Goal: Task Accomplishment & Management: Complete application form

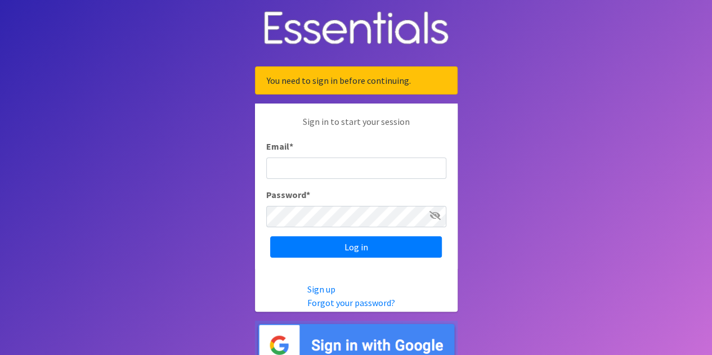
type input "[PERSON_NAME][EMAIL_ADDRESS][DOMAIN_NAME]"
click at [437, 216] on icon at bounding box center [435, 215] width 11 height 9
click at [437, 216] on icon at bounding box center [436, 215] width 10 height 9
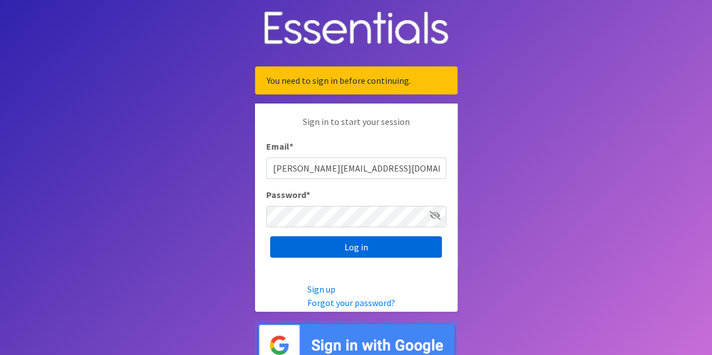
click at [394, 242] on input "Log in" at bounding box center [356, 247] width 172 height 21
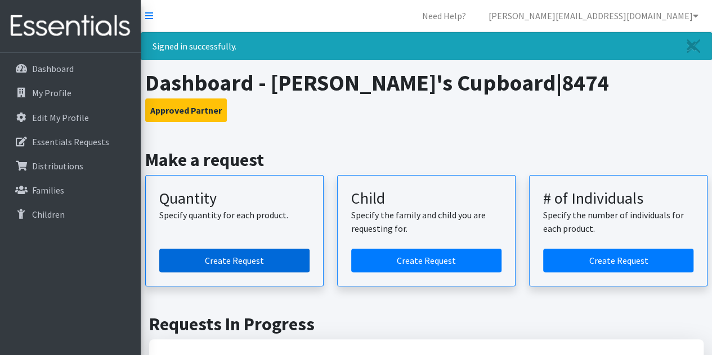
click at [262, 256] on link "Create Request" at bounding box center [234, 261] width 150 height 24
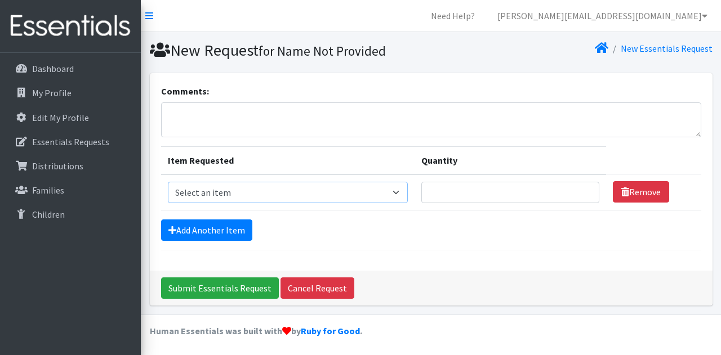
click at [397, 192] on select "Select an item Fly&Dry Potty Kit- 2T/3T Boy Fly&Dry Potty Kit- 2T/3T Girl Kids …" at bounding box center [288, 192] width 240 height 21
select select "1222"
click at [168, 182] on select "Select an item Fly&Dry Potty Kit- 2T/3T Boy Fly&Dry Potty Kit- 2T/3T Girl Kids …" at bounding box center [288, 192] width 240 height 21
click at [463, 193] on input "Quantity" at bounding box center [510, 192] width 178 height 21
type input "200"
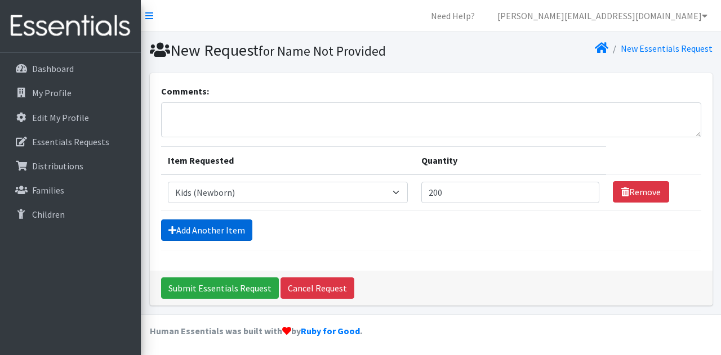
click at [190, 225] on link "Add Another Item" at bounding box center [206, 230] width 91 height 21
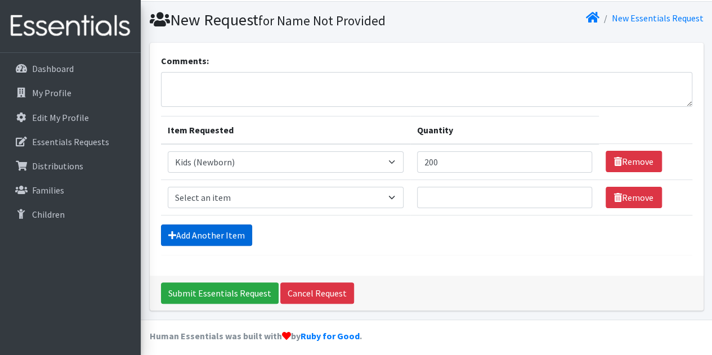
scroll to position [35, 0]
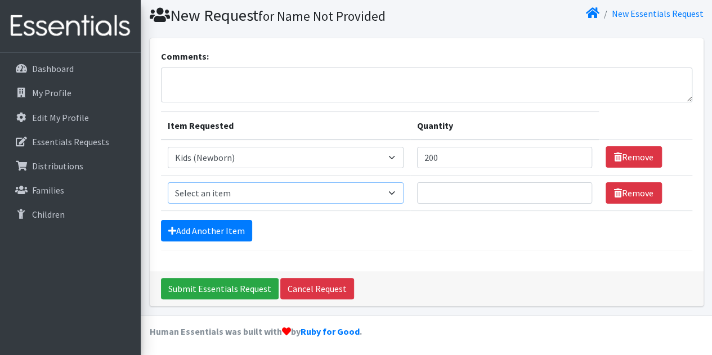
click at [392, 194] on select "Select an item Fly&Dry Potty Kit- 2T/3T Boy Fly&Dry Potty Kit- 2T/3T Girl Kids …" at bounding box center [286, 192] width 236 height 21
select select "1201"
click at [168, 182] on select "Select an item Fly&Dry Potty Kit- 2T/3T Boy Fly&Dry Potty Kit- 2T/3T Girl Kids …" at bounding box center [286, 192] width 236 height 21
click at [425, 189] on input "Quantity" at bounding box center [504, 192] width 175 height 21
type input "200"
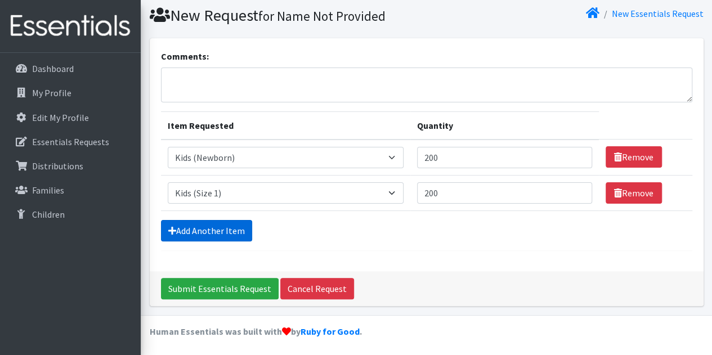
click at [220, 228] on link "Add Another Item" at bounding box center [206, 230] width 91 height 21
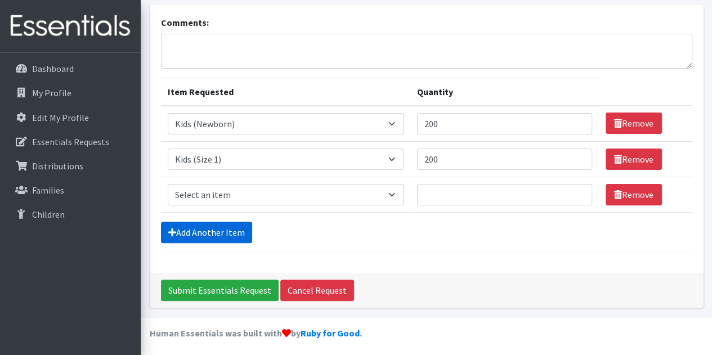
scroll to position [70, 0]
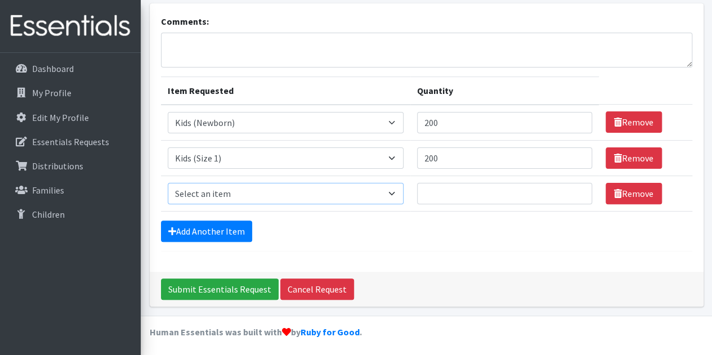
click at [393, 194] on select "Select an item Fly&Dry Potty Kit- 2T/3T Boy Fly&Dry Potty Kit- 2T/3T Girl Kids …" at bounding box center [286, 193] width 236 height 21
select select "1202"
click at [168, 183] on select "Select an item Fly&Dry Potty Kit- 2T/3T Boy Fly&Dry Potty Kit- 2T/3T Girl Kids …" at bounding box center [286, 193] width 236 height 21
click at [490, 191] on input "Quantity" at bounding box center [504, 193] width 175 height 21
type input "200"
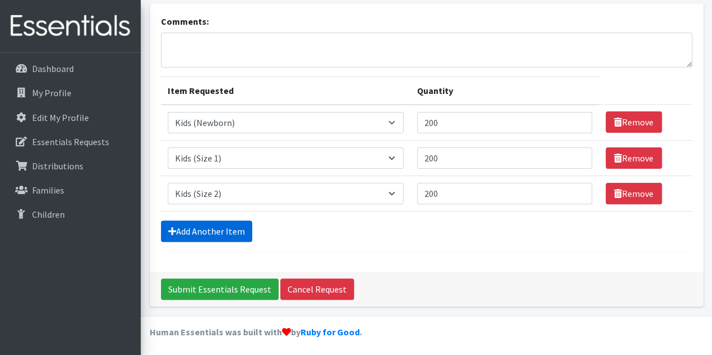
click at [243, 228] on link "Add Another Item" at bounding box center [206, 231] width 91 height 21
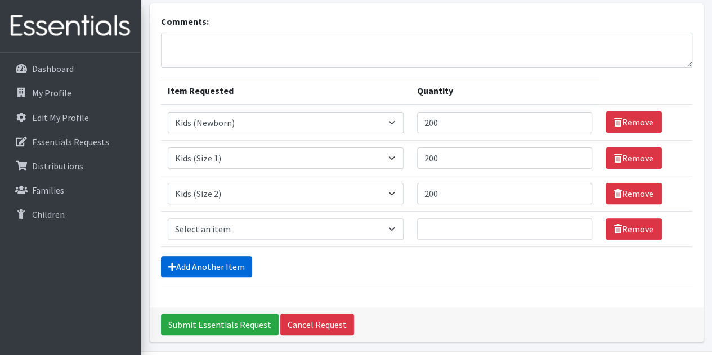
scroll to position [105, 0]
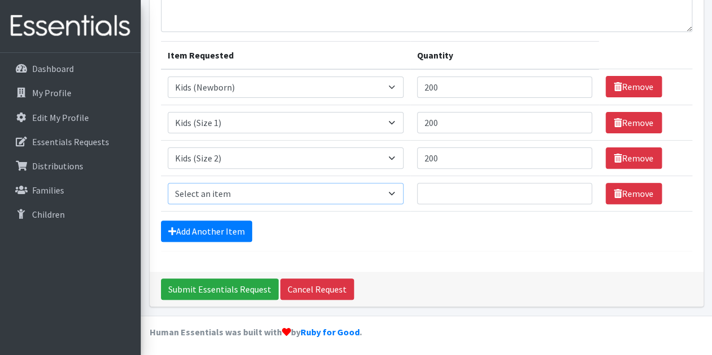
click at [392, 193] on select "Select an item Fly&Dry Potty Kit- 2T/3T Boy Fly&Dry Potty Kit- 2T/3T Girl Kids …" at bounding box center [286, 193] width 236 height 21
select select "1221"
click at [168, 183] on select "Select an item Fly&Dry Potty Kit- 2T/3T Boy Fly&Dry Potty Kit- 2T/3T Girl Kids …" at bounding box center [286, 193] width 236 height 21
click at [508, 191] on input "Quantity" at bounding box center [504, 193] width 175 height 21
type input "300"
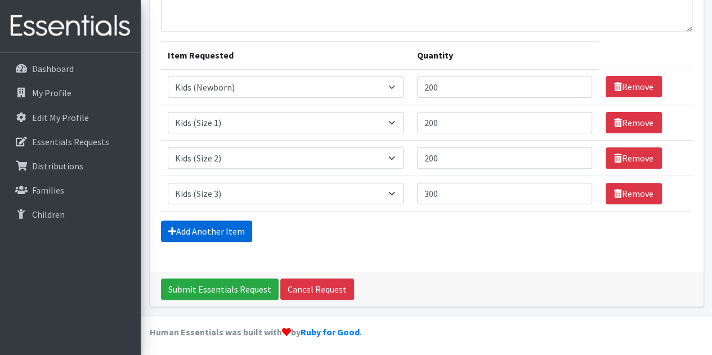
click at [241, 225] on link "Add Another Item" at bounding box center [206, 231] width 91 height 21
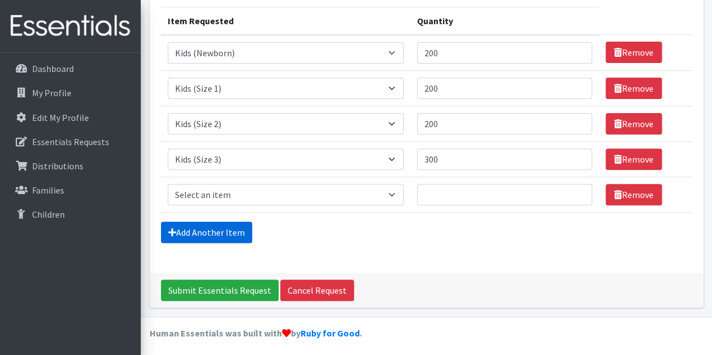
scroll to position [141, 0]
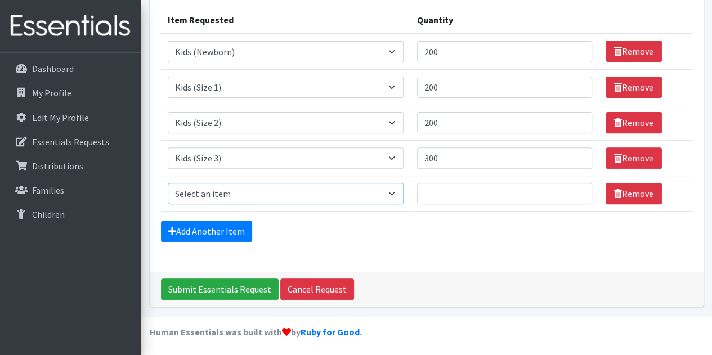
click at [393, 194] on select "Select an item Fly&Dry Potty Kit- 2T/3T Boy Fly&Dry Potty Kit- 2T/3T Girl Kids …" at bounding box center [286, 193] width 236 height 21
select select "1213"
click at [168, 183] on select "Select an item Fly&Dry Potty Kit- 2T/3T Boy Fly&Dry Potty Kit- 2T/3T Girl Kids …" at bounding box center [286, 193] width 236 height 21
click at [461, 193] on input "Quantity" at bounding box center [504, 193] width 175 height 21
type input "900"
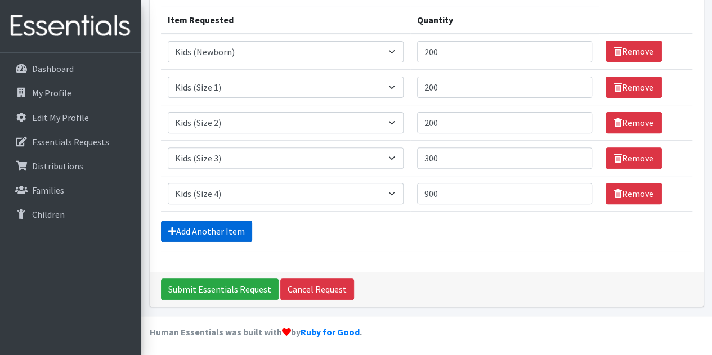
click at [214, 230] on link "Add Another Item" at bounding box center [206, 231] width 91 height 21
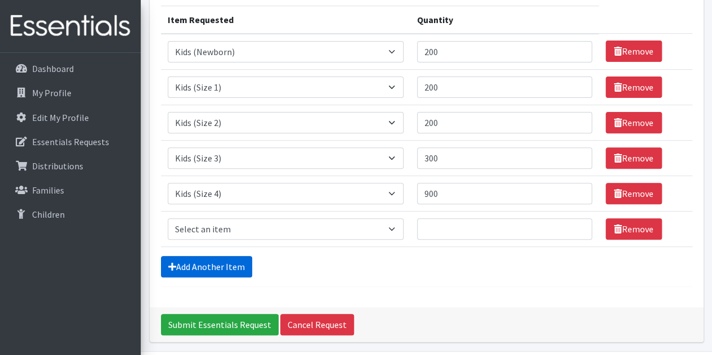
scroll to position [176, 0]
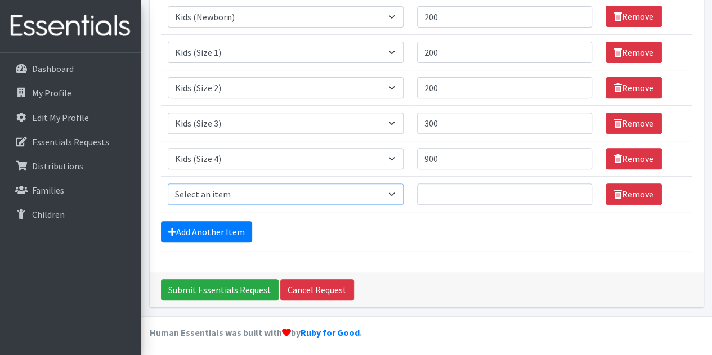
click at [392, 194] on select "Select an item Fly&Dry Potty Kit- 2T/3T Boy Fly&Dry Potty Kit- 2T/3T Girl Kids …" at bounding box center [286, 194] width 236 height 21
select select "1214"
click at [168, 184] on select "Select an item Fly&Dry Potty Kit- 2T/3T Boy Fly&Dry Potty Kit- 2T/3T Girl Kids …" at bounding box center [286, 194] width 236 height 21
click at [445, 189] on input "Quantity" at bounding box center [504, 194] width 175 height 21
type input "800"
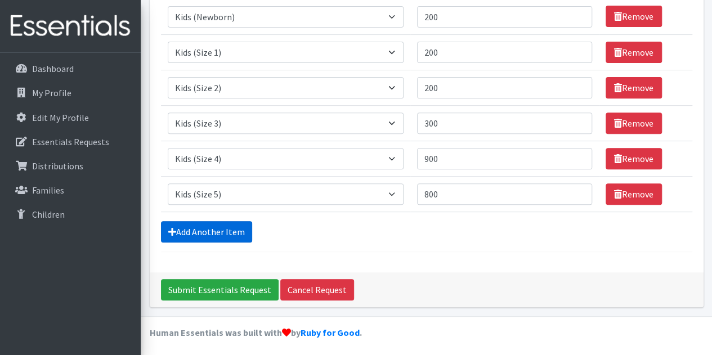
click at [195, 228] on link "Add Another Item" at bounding box center [206, 231] width 91 height 21
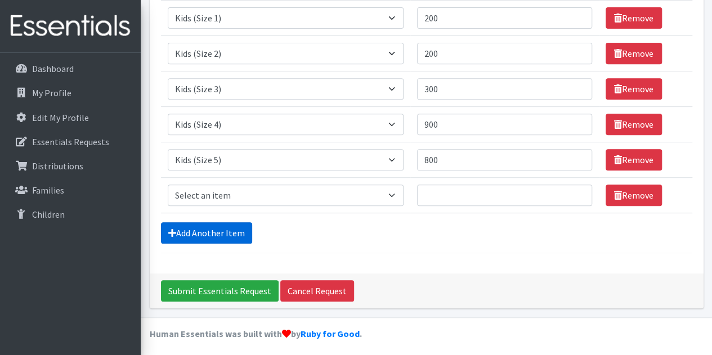
scroll to position [211, 0]
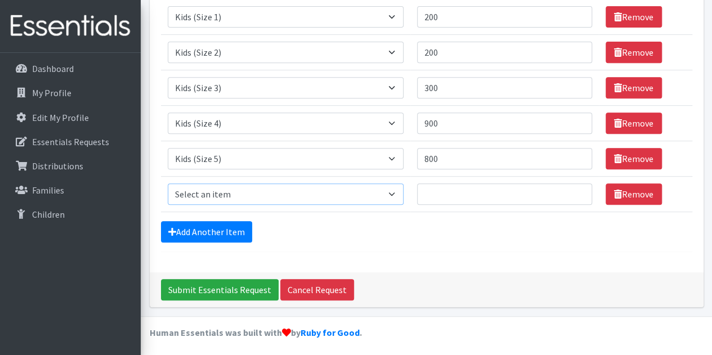
click at [393, 193] on select "Select an item Fly&Dry Potty Kit- 2T/3T Boy Fly&Dry Potty Kit- 2T/3T Girl Kids …" at bounding box center [286, 194] width 236 height 21
select select "1216"
click at [168, 184] on select "Select an item Fly&Dry Potty Kit- 2T/3T Boy Fly&Dry Potty Kit- 2T/3T Girl Kids …" at bounding box center [286, 194] width 236 height 21
click at [438, 189] on input "Quantity" at bounding box center [504, 194] width 175 height 21
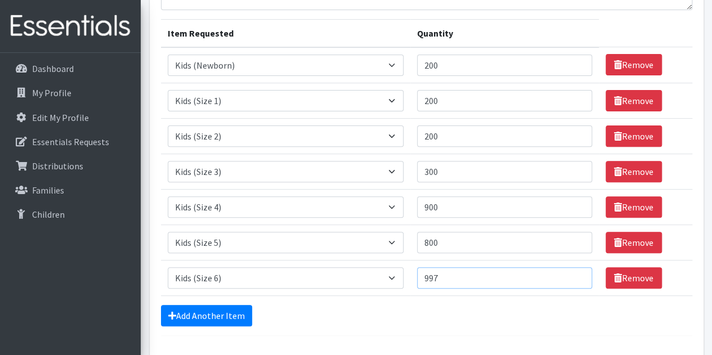
scroll to position [142, 0]
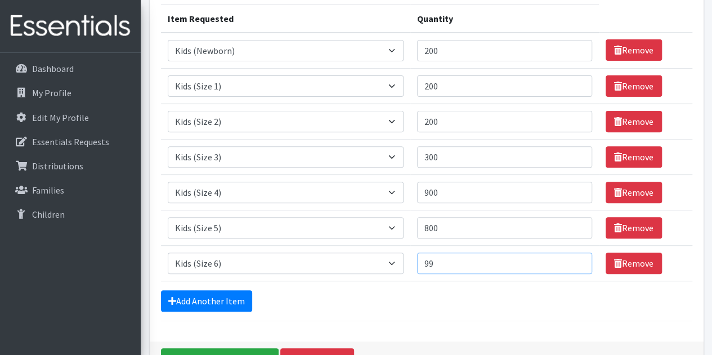
type input "9"
type input "1000"
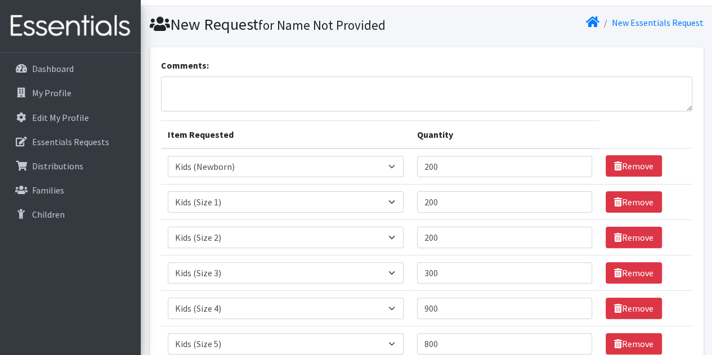
scroll to position [0, 0]
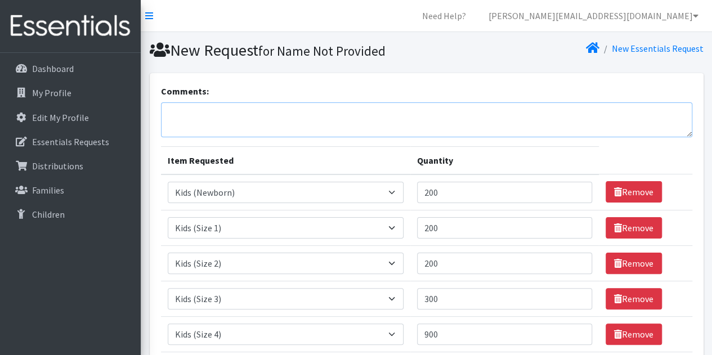
click at [373, 113] on textarea "Comments:" at bounding box center [427, 120] width 532 height 35
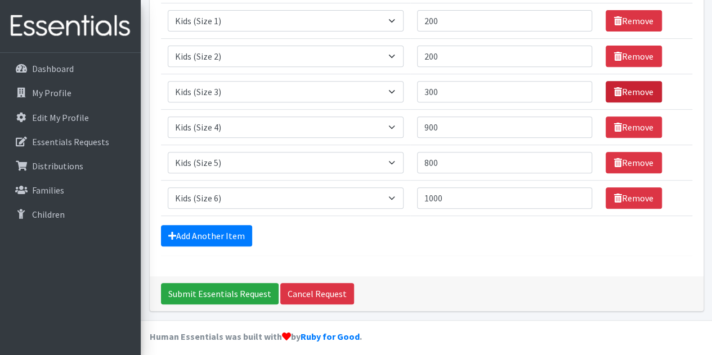
scroll to position [211, 0]
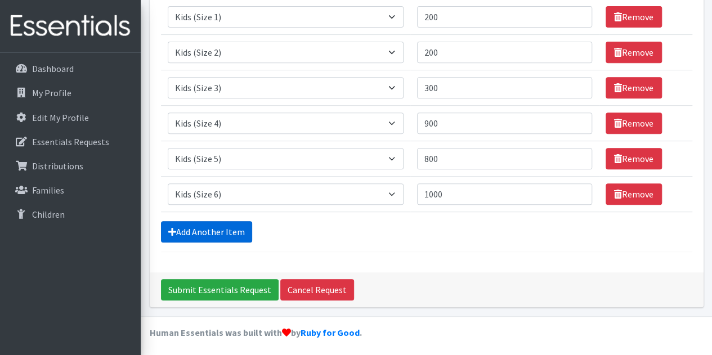
type textarea "Thanks for all you do!! Appreciate all your efforts. Have a great day!"
click at [243, 225] on link "Add Another Item" at bounding box center [206, 231] width 91 height 21
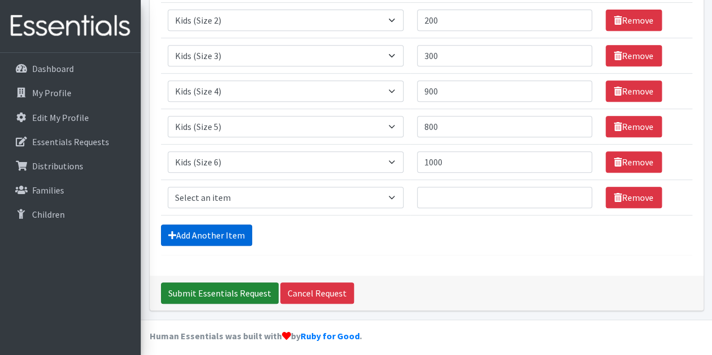
scroll to position [247, 0]
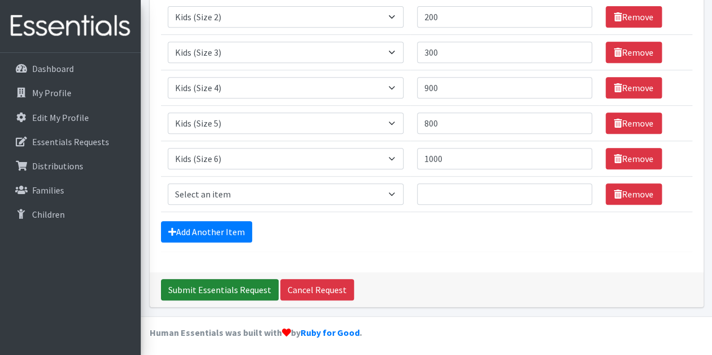
click at [225, 283] on input "Submit Essentials Request" at bounding box center [220, 289] width 118 height 21
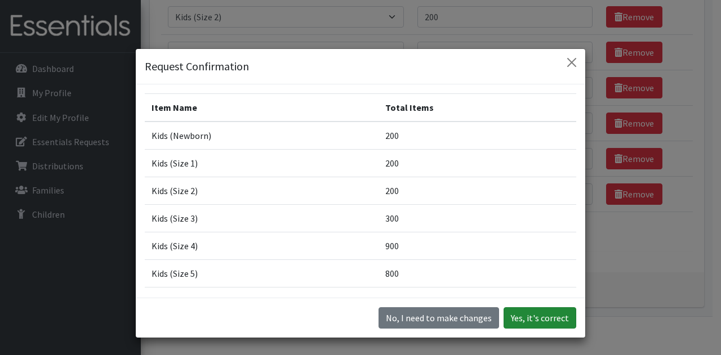
click at [529, 320] on button "Yes, it's correct" at bounding box center [540, 318] width 73 height 21
